Goal: Register for event/course

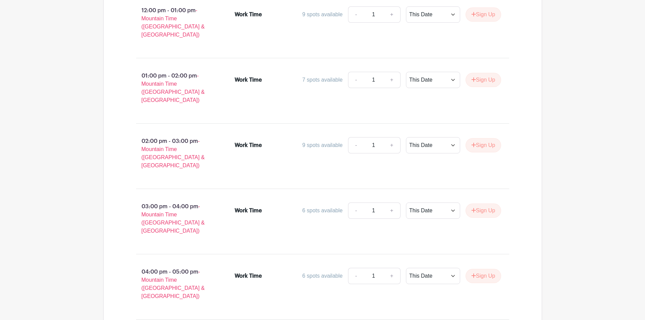
scroll to position [1003, 0]
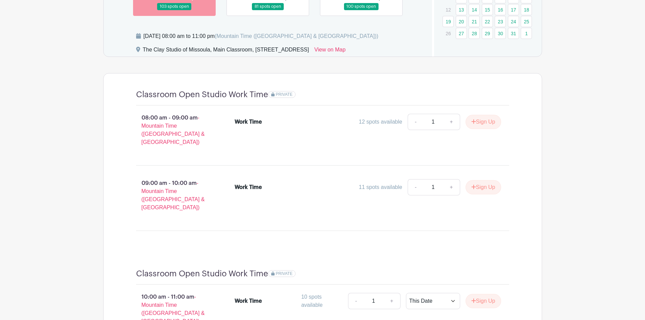
scroll to position [312, 0]
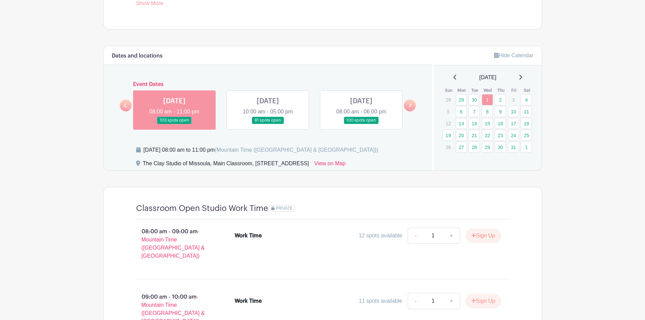
click at [361, 124] on link at bounding box center [361, 124] width 0 height 0
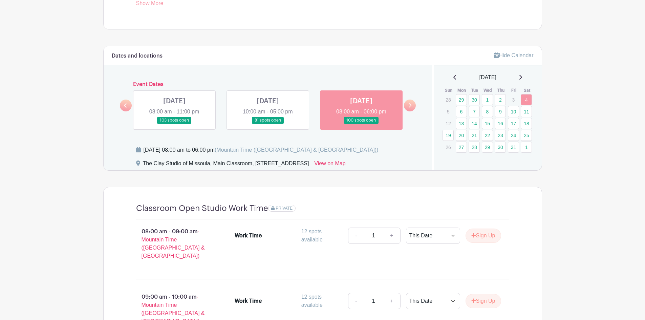
click at [268, 124] on link at bounding box center [268, 124] width 0 height 0
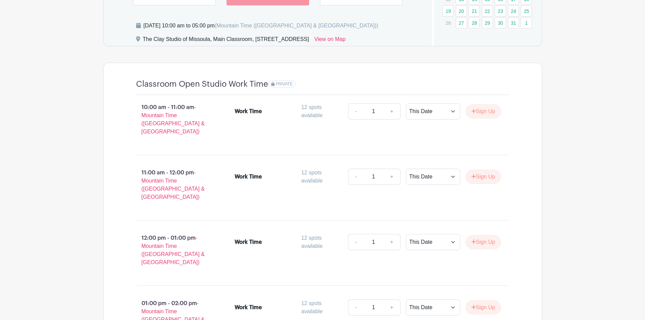
scroll to position [332, 0]
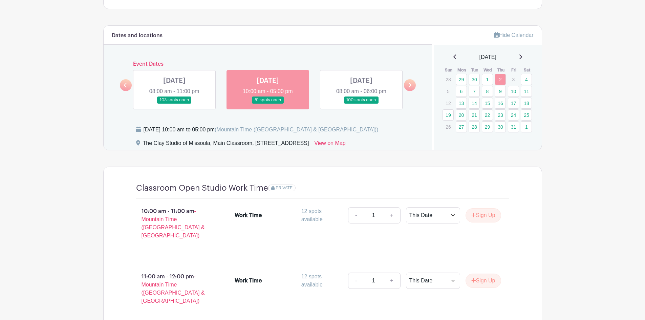
click at [174, 104] on link at bounding box center [174, 104] width 0 height 0
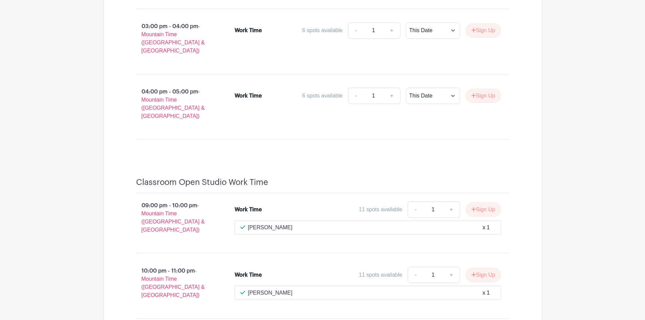
scroll to position [1003, 0]
